Goal: Task Accomplishment & Management: Manage account settings

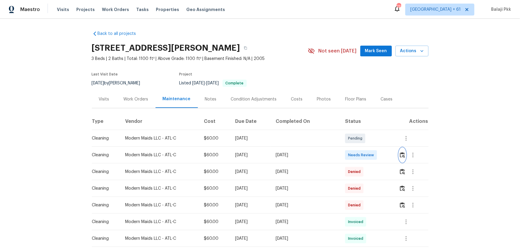
click at [370, 153] on img "button" at bounding box center [402, 155] width 5 height 6
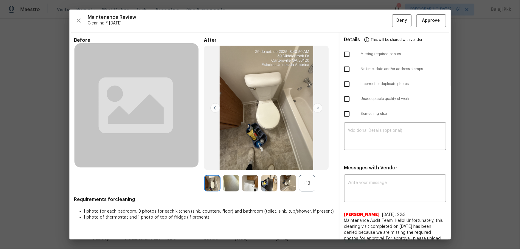
drag, startPoint x: 313, startPoint y: 183, endPoint x: 286, endPoint y: 121, distance: 68.1
click at [312, 164] on div "+13" at bounding box center [307, 183] width 16 height 16
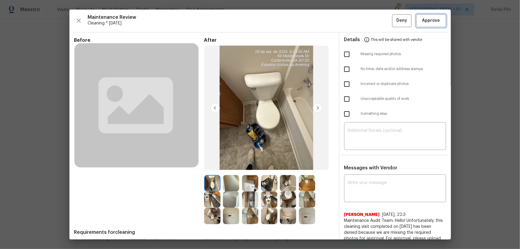
drag, startPoint x: 429, startPoint y: 21, endPoint x: 423, endPoint y: 21, distance: 6.3
click at [370, 21] on span "Approve" at bounding box center [431, 20] width 18 height 7
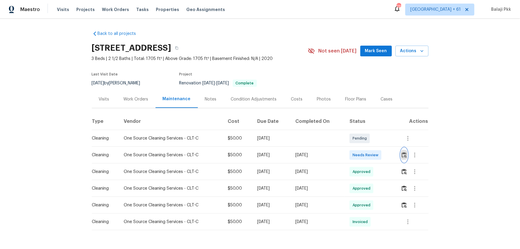
click at [370, 152] on button "button" at bounding box center [404, 155] width 7 height 14
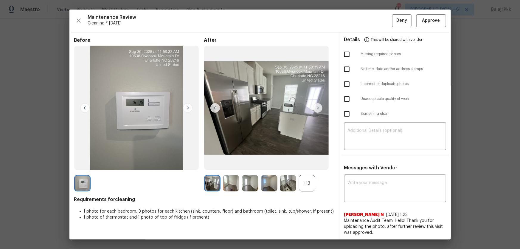
drag, startPoint x: 308, startPoint y: 184, endPoint x: 271, endPoint y: 72, distance: 117.9
click at [308, 164] on div "+13" at bounding box center [307, 183] width 16 height 16
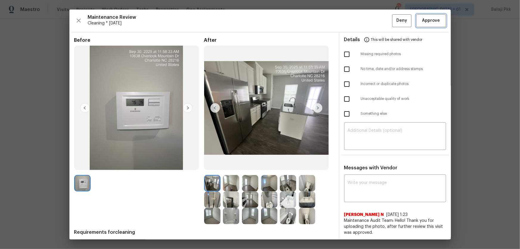
click at [370, 19] on span "Approve" at bounding box center [431, 20] width 18 height 7
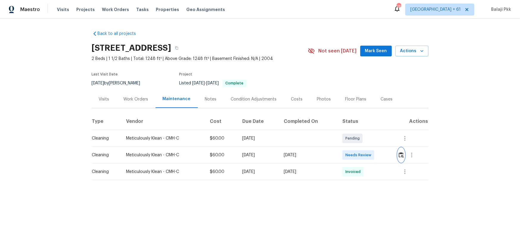
click at [370, 159] on button "button" at bounding box center [401, 155] width 7 height 14
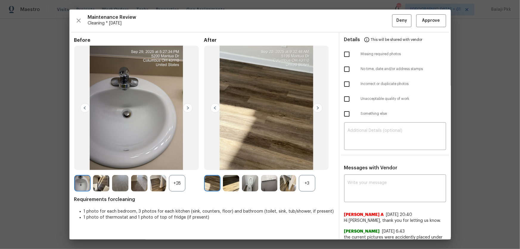
click at [348, 54] on input "checkbox" at bounding box center [346, 54] width 13 height 13
checkbox input "true"
click at [370, 129] on textarea at bounding box center [395, 136] width 95 height 17
paste textarea "Maintenance Audit Team: Hello! Unfortunately, this Cleaning visit completed on …"
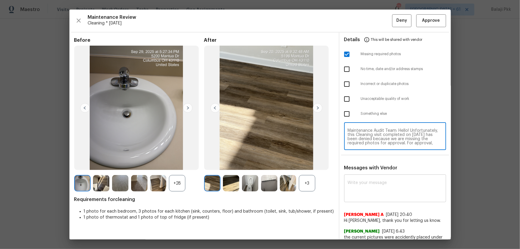
scroll to position [54, 0]
type textarea "Maintenance Audit Team: Hello! Unfortunately, this Cleaning visit completed on …"
click at [370, 164] on textarea at bounding box center [395, 188] width 95 height 17
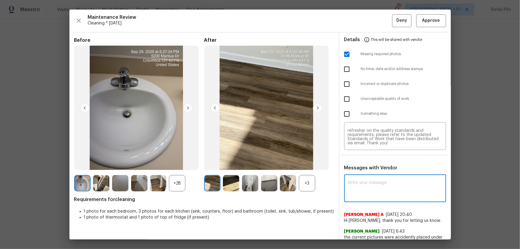
paste textarea "Maintenance Audit Team: Hello! Unfortunately, this Cleaning visit completed on …"
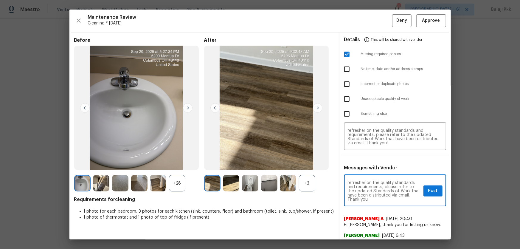
paste textarea "Maintenance Audit Team: Hello! Unfortunately, this Cleaning visit completed on …"
type textarea "Maintenance Audit Team: Hello! Unfortunately, this Cleaning visit completed on …"
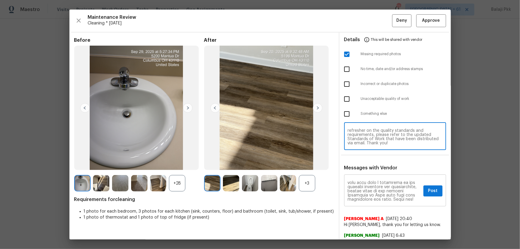
click at [370, 164] on textarea at bounding box center [384, 190] width 73 height 21
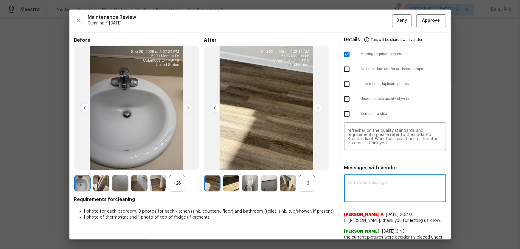
scroll to position [0, 0]
paste textarea "Maintenance Audit Team: Hello! Unfortunately, this Cleaning visit completed on …"
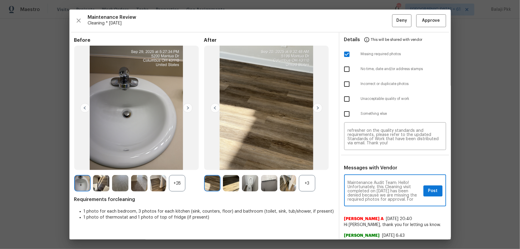
scroll to position [71, 0]
type textarea "Maintenance Audit Team: Hello! Unfortunately, this Cleaning visit completed on …"
click at [333, 23] on span "Cleaning * Mon, Sep 29" at bounding box center [240, 23] width 304 height 6
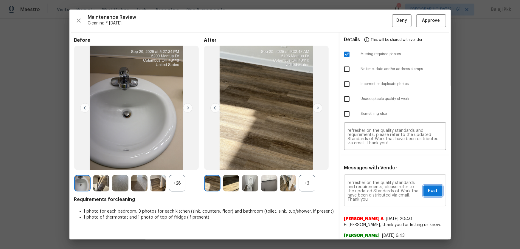
click at [370, 164] on span "Post" at bounding box center [433, 190] width 10 height 7
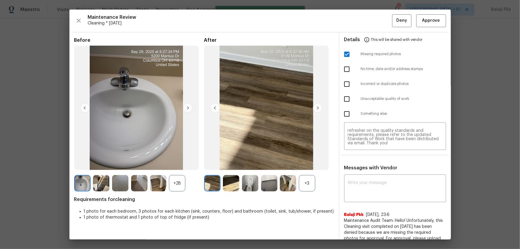
scroll to position [0, 0]
click at [306, 164] on div "+3" at bounding box center [307, 183] width 16 height 16
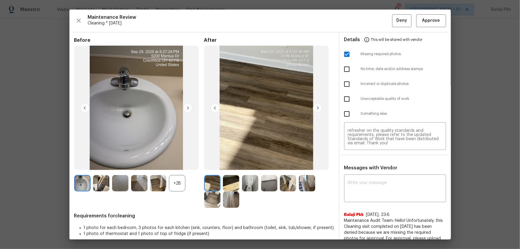
click at [175, 164] on div "+28" at bounding box center [177, 183] width 16 height 16
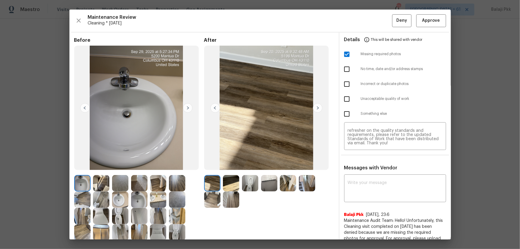
click at [311, 21] on div "Maintenance Review Cleaning * Mon, Sep 29" at bounding box center [240, 20] width 304 height 12
click at [370, 22] on span "Deny" at bounding box center [401, 20] width 11 height 7
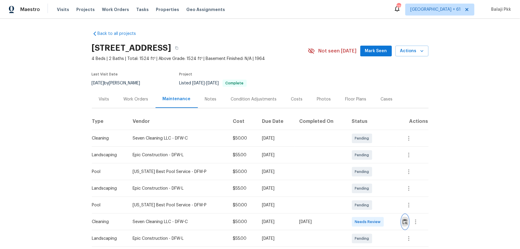
click at [370, 164] on img "button" at bounding box center [404, 222] width 5 height 6
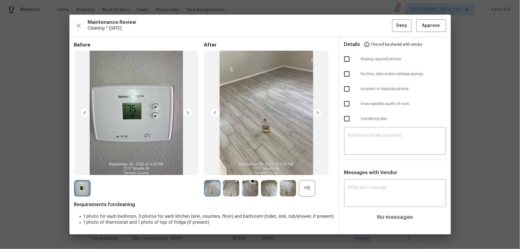
click at [304, 164] on div "+15" at bounding box center [307, 188] width 16 height 16
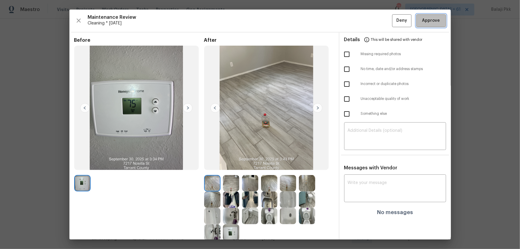
click at [370, 18] on span "Approve" at bounding box center [431, 20] width 18 height 7
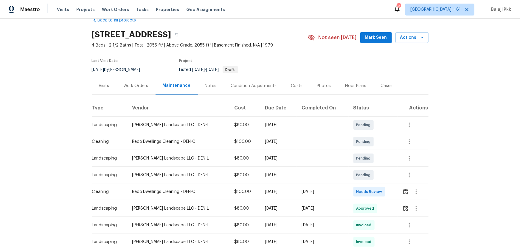
scroll to position [27, 0]
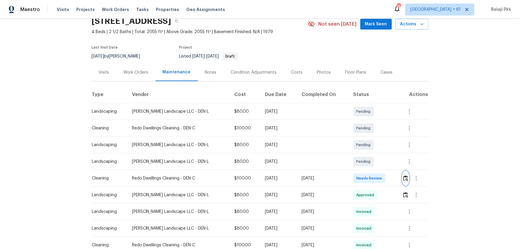
click at [370, 164] on img "button" at bounding box center [405, 178] width 5 height 6
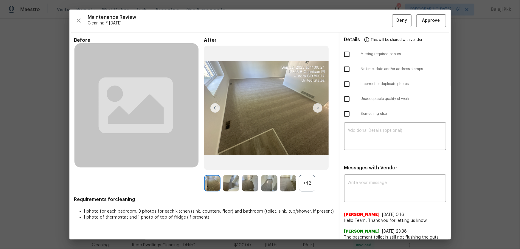
click at [313, 164] on div "+42" at bounding box center [269, 183] width 130 height 16
click at [309, 164] on div "+42" at bounding box center [307, 183] width 16 height 16
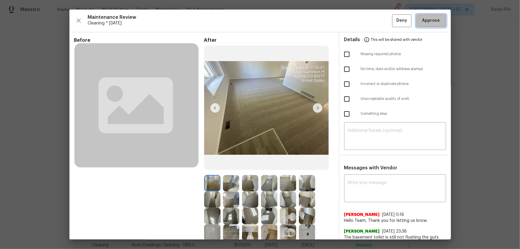
click at [370, 20] on span "Approve" at bounding box center [431, 20] width 20 height 7
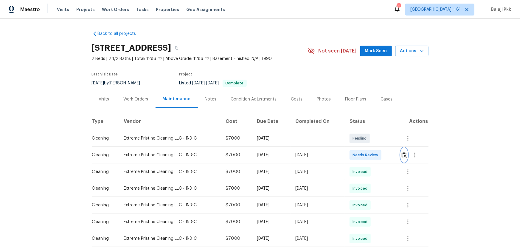
click at [370, 152] on img "button" at bounding box center [403, 155] width 5 height 6
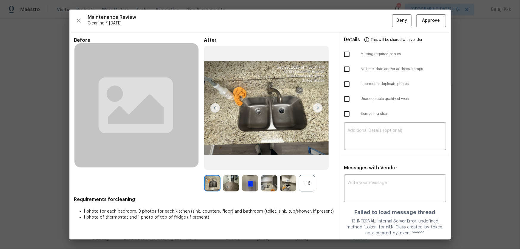
drag, startPoint x: 310, startPoint y: 185, endPoint x: 265, endPoint y: 27, distance: 164.8
click at [310, 164] on div "+16" at bounding box center [307, 183] width 16 height 16
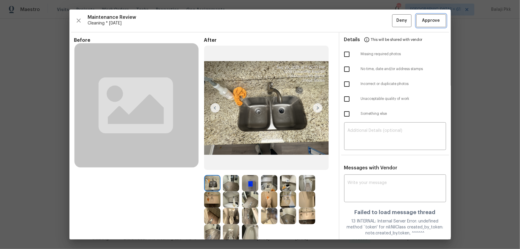
click at [370, 21] on span "Approve" at bounding box center [431, 20] width 18 height 7
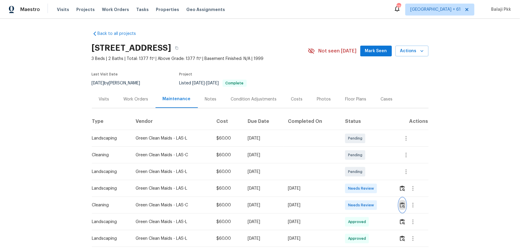
click at [370, 164] on img "button" at bounding box center [402, 205] width 5 height 6
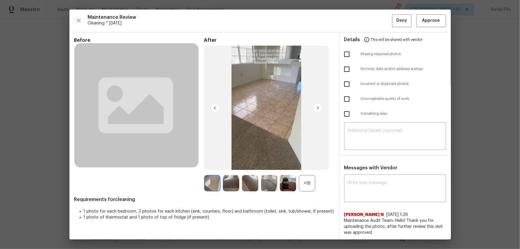
click at [312, 164] on div "+18" at bounding box center [307, 183] width 16 height 16
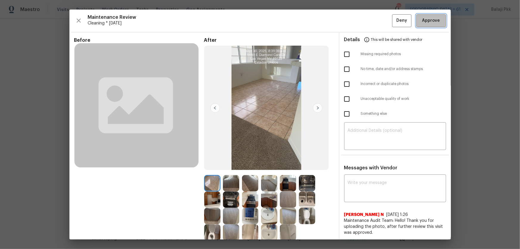
click at [370, 18] on span "Approve" at bounding box center [431, 20] width 18 height 7
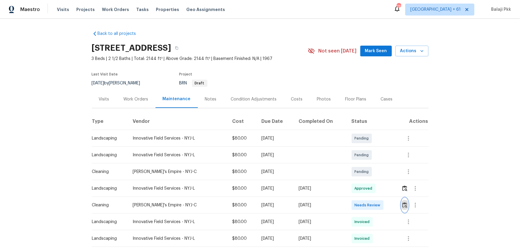
click at [370, 164] on button "button" at bounding box center [404, 205] width 7 height 14
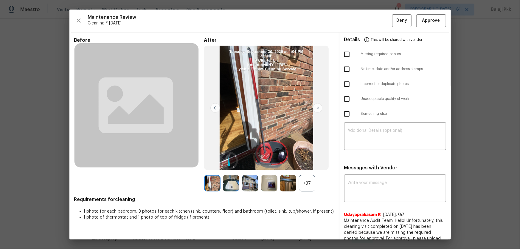
click at [313, 164] on div "+37" at bounding box center [307, 183] width 16 height 16
